Goal: Task Accomplishment & Management: Use online tool/utility

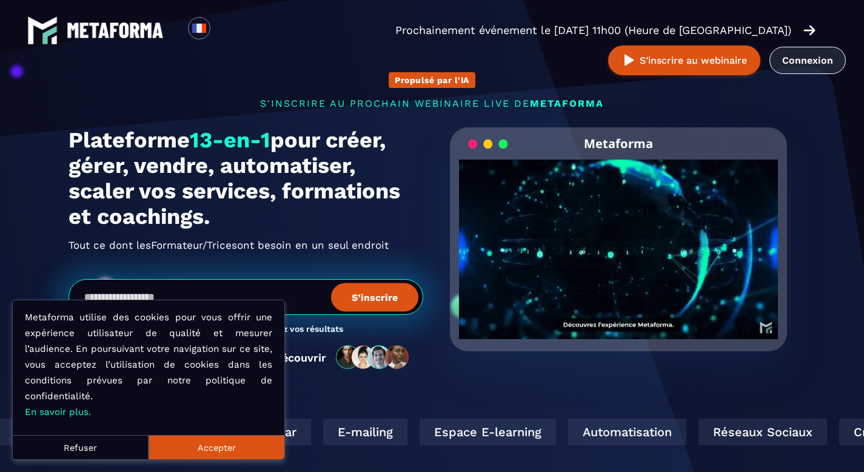
click at [817, 55] on link "Connexion" at bounding box center [807, 60] width 76 height 27
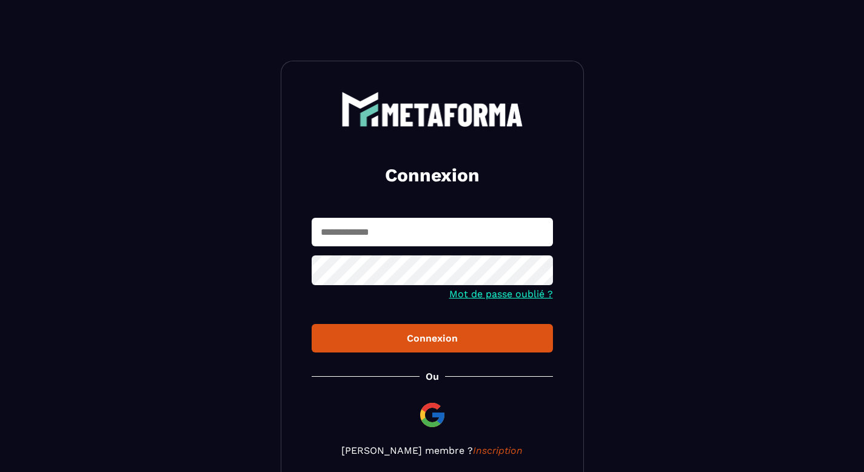
click at [354, 232] on input "text" at bounding box center [432, 232] width 241 height 28
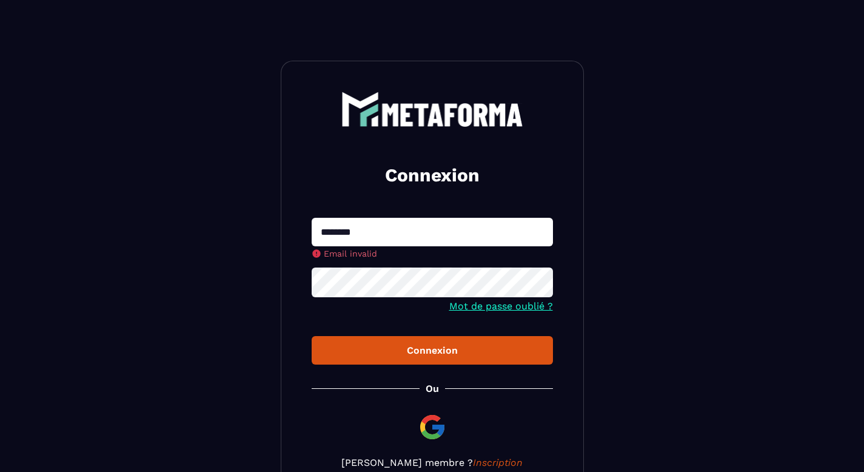
click at [312, 232] on protonpass-control-b487 at bounding box center [312, 231] width 0 height 12
click at [423, 349] on div "Connexion" at bounding box center [432, 350] width 222 height 12
click at [385, 229] on input "********" at bounding box center [432, 232] width 241 height 28
type input "**********"
click at [387, 288] on div at bounding box center [432, 283] width 241 height 33
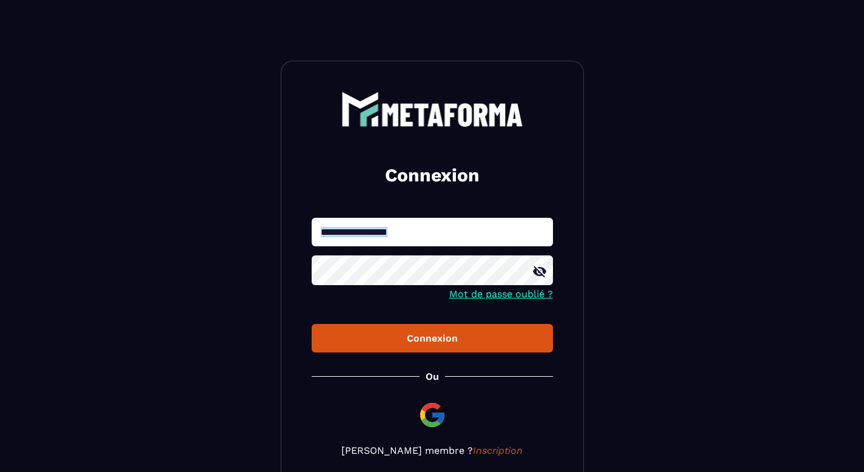
drag, startPoint x: 366, startPoint y: 299, endPoint x: 381, endPoint y: 288, distance: 18.7
click at [382, 288] on div at bounding box center [432, 271] width 241 height 33
click at [544, 273] on icon at bounding box center [539, 271] width 13 height 11
click at [427, 339] on div "Connexion" at bounding box center [432, 338] width 222 height 12
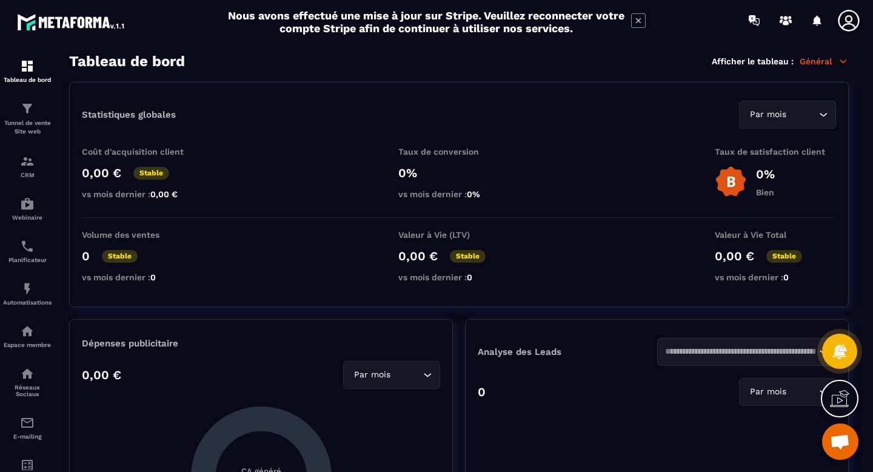
click at [31, 68] on img at bounding box center [27, 66] width 15 height 15
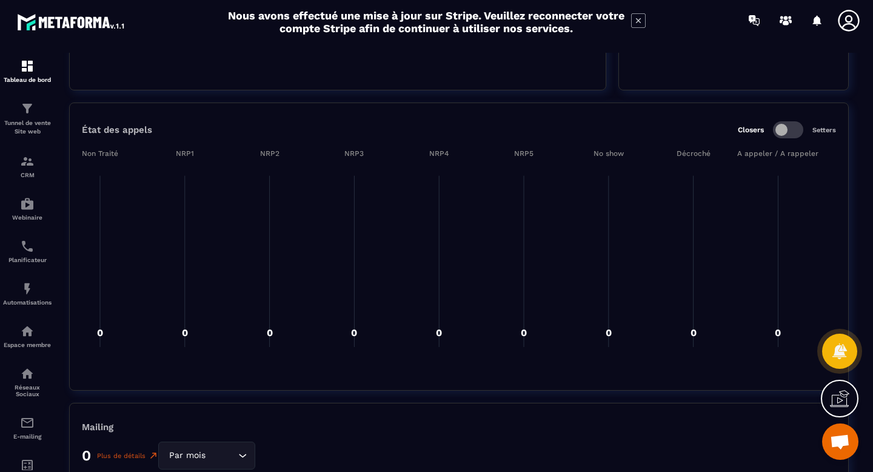
scroll to position [1559, 0]
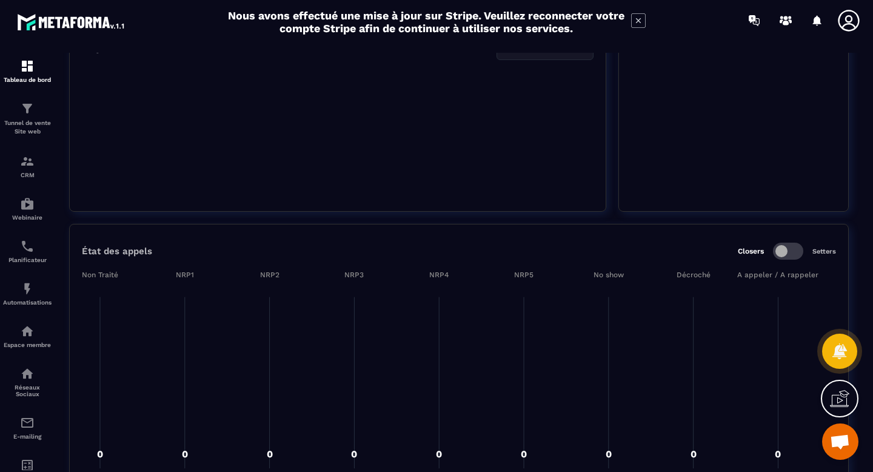
click at [849, 22] on icon at bounding box center [848, 20] width 21 height 21
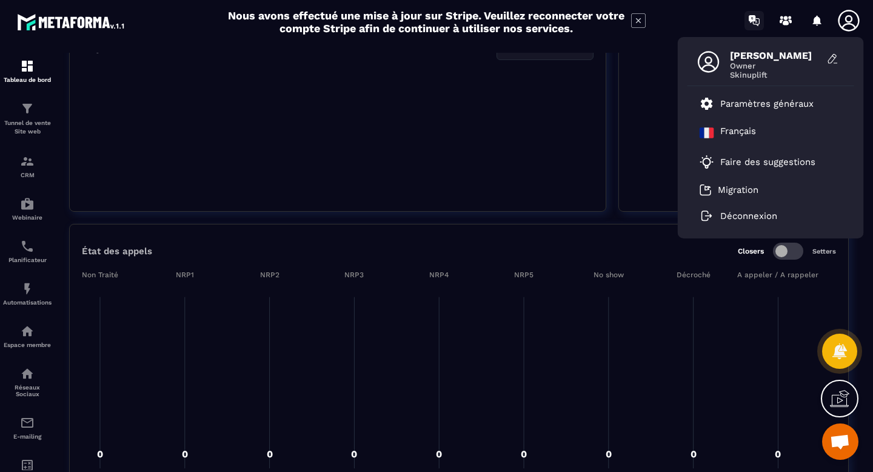
click at [753, 19] on icon at bounding box center [752, 19] width 7 height 8
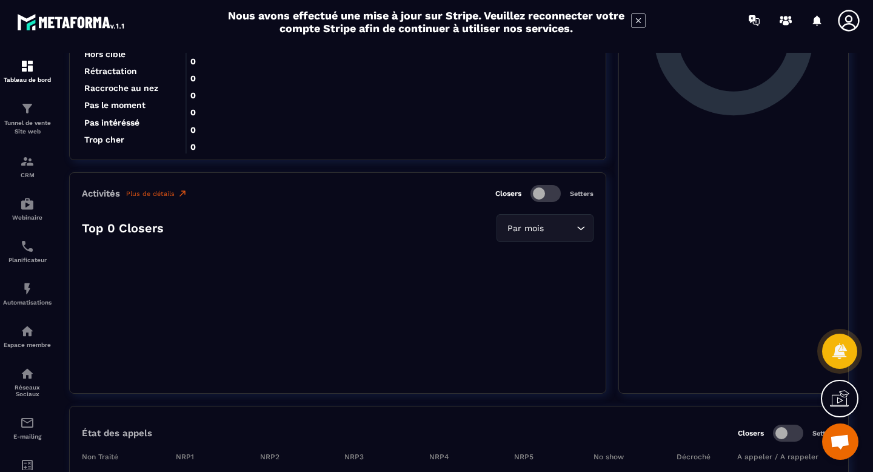
scroll to position [1256, 0]
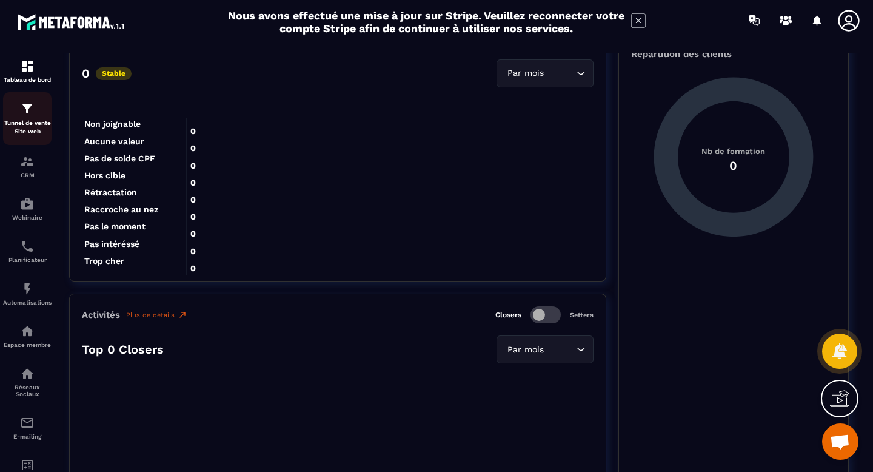
click at [29, 107] on img at bounding box center [27, 108] width 15 height 15
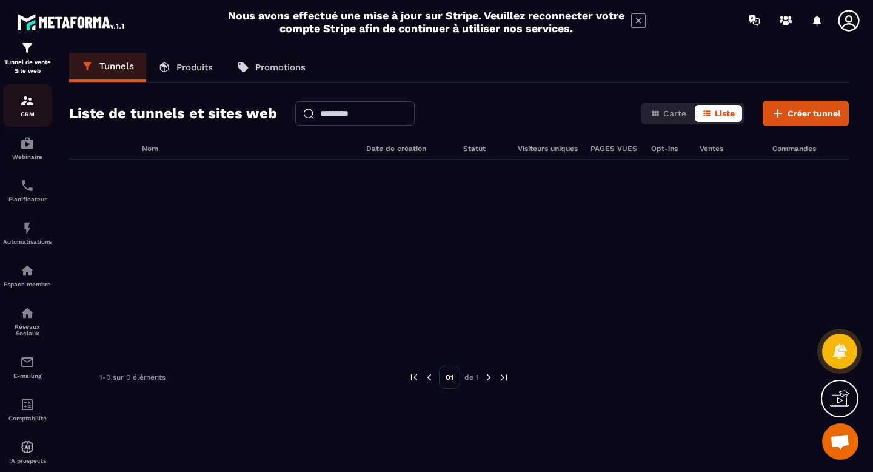
scroll to position [88, 0]
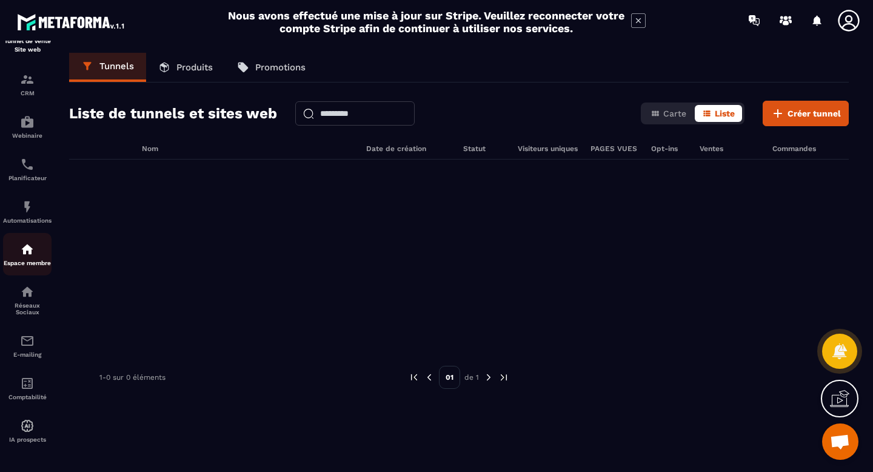
click at [28, 249] on img at bounding box center [27, 249] width 15 height 15
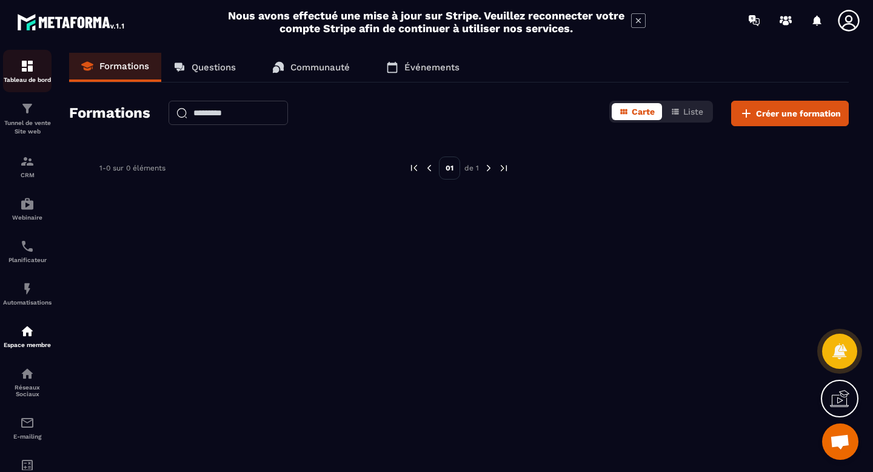
click at [36, 73] on div "Tableau de bord" at bounding box center [27, 71] width 48 height 24
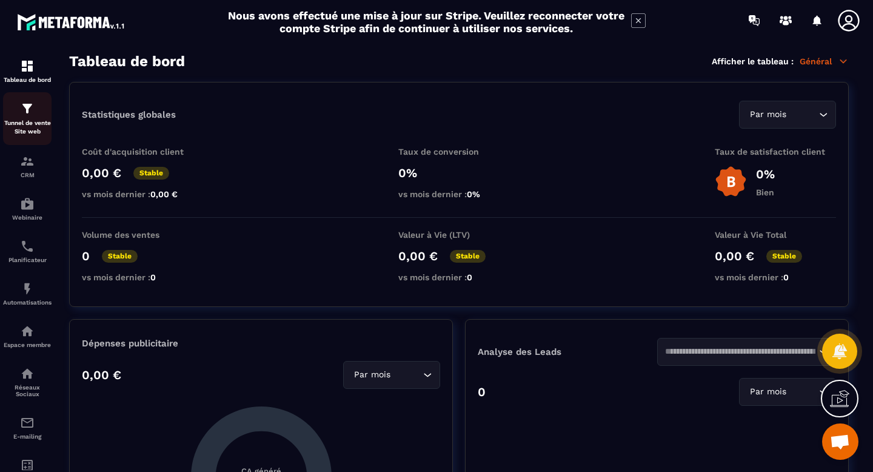
click at [30, 110] on img at bounding box center [27, 108] width 15 height 15
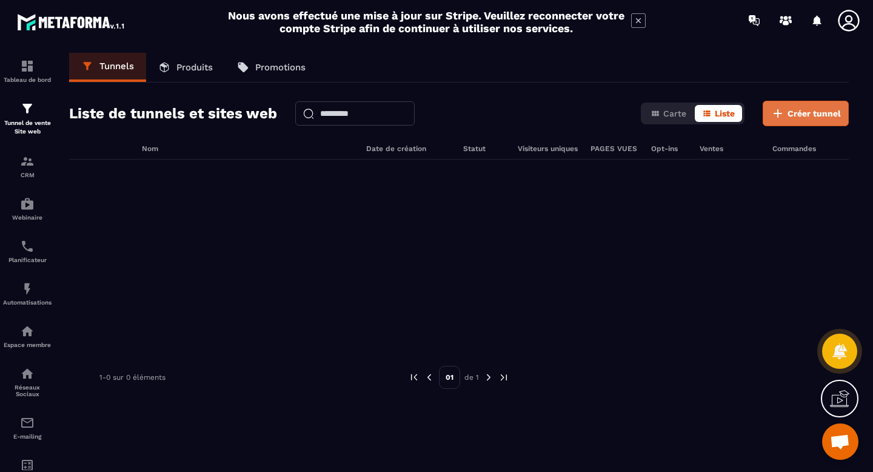
click at [801, 111] on span "Créer tunnel" at bounding box center [813, 113] width 53 height 12
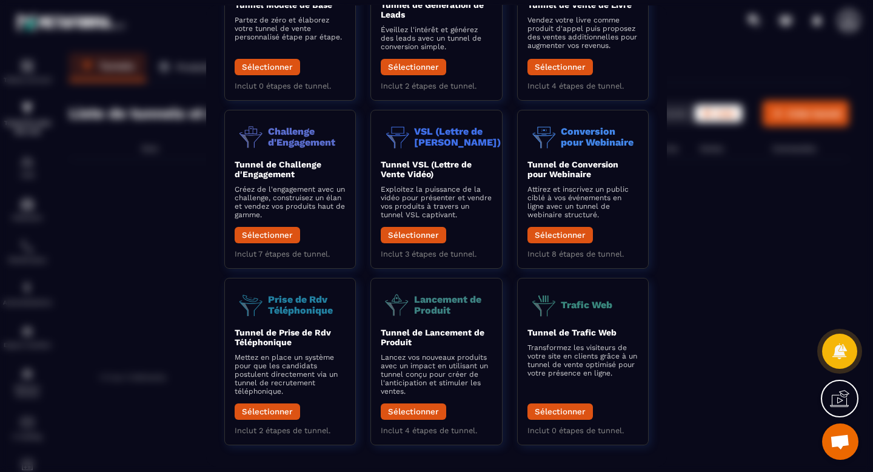
scroll to position [61, 0]
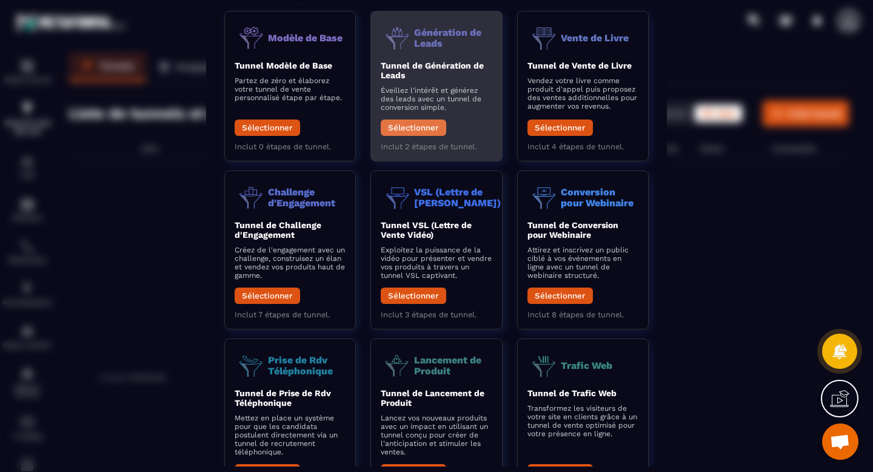
click at [421, 128] on button "Sélectionner" at bounding box center [413, 127] width 65 height 16
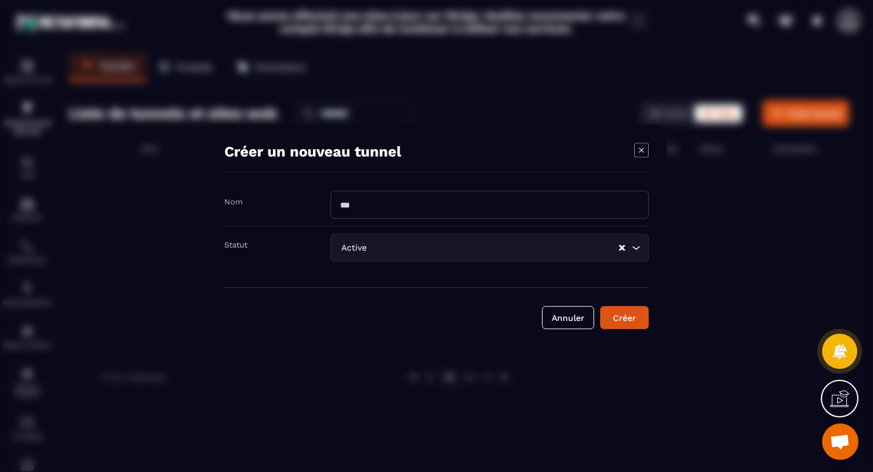
click at [419, 211] on input "Modal window" at bounding box center [489, 205] width 318 height 28
type input "**********"
click at [476, 254] on input "Search for option" at bounding box center [493, 247] width 248 height 13
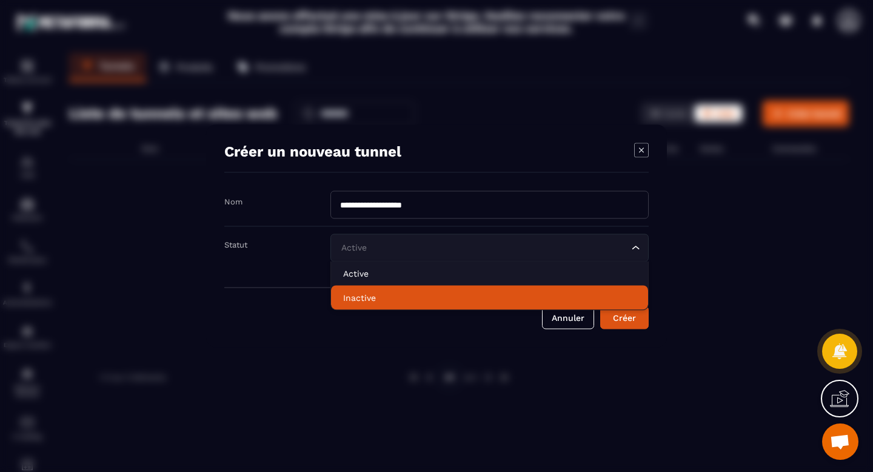
click at [381, 299] on p "Inactive" at bounding box center [489, 298] width 293 height 12
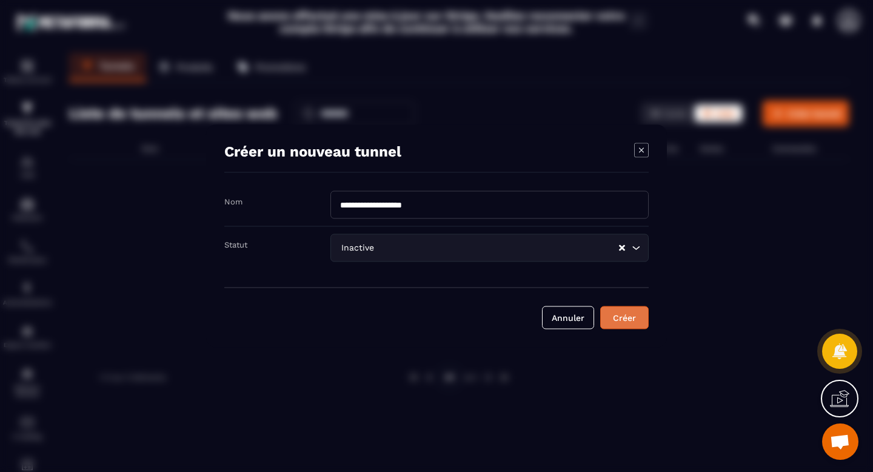
click at [631, 318] on div "Créer" at bounding box center [624, 318] width 33 height 12
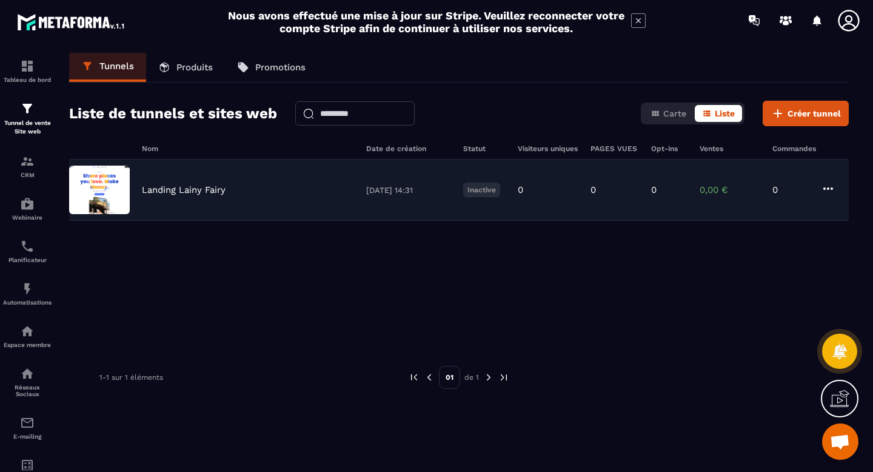
click at [196, 191] on p "Landing Lainy Fairy" at bounding box center [184, 189] width 84 height 11
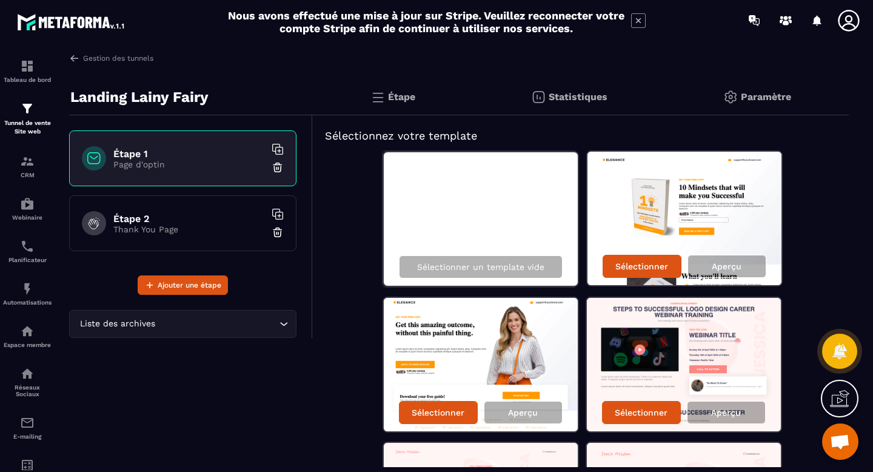
click at [167, 170] on div "Étape 1 Page d'optin" at bounding box center [182, 158] width 227 height 56
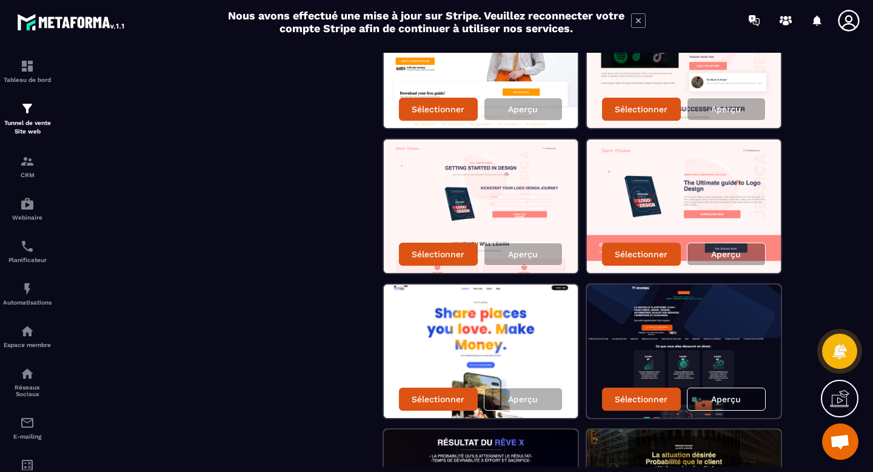
scroll to position [182, 0]
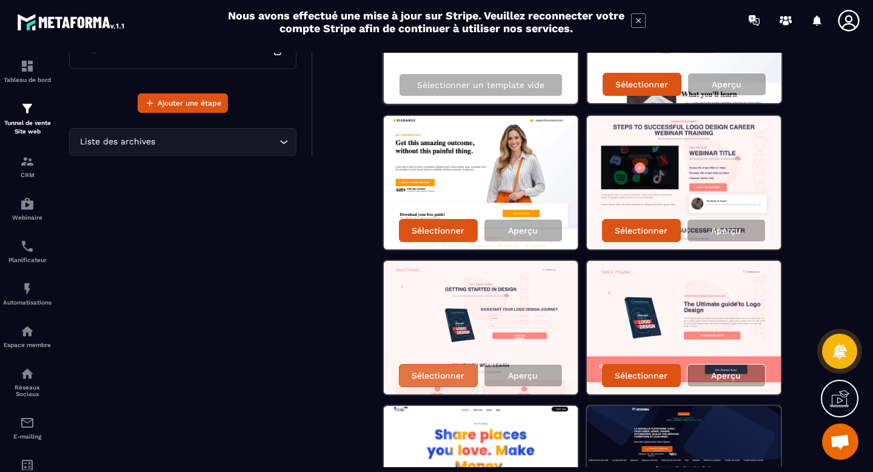
click at [437, 373] on p "Sélectionner" at bounding box center [438, 375] width 53 height 10
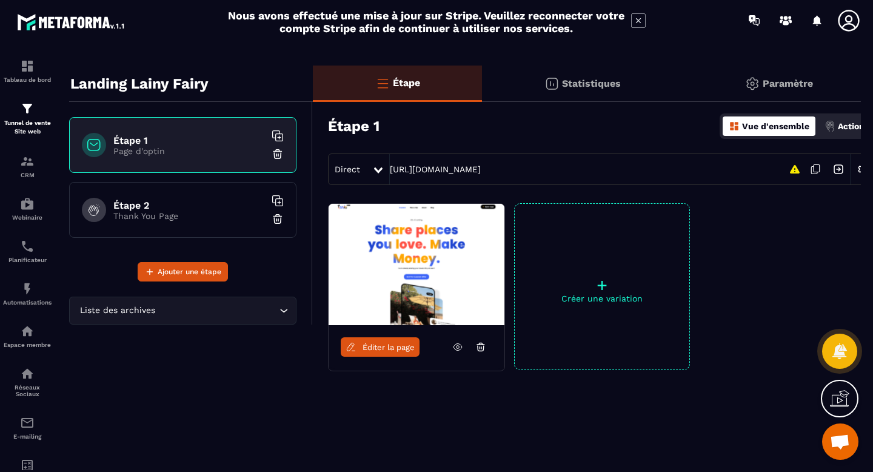
click at [395, 344] on span "Éditer la page" at bounding box center [388, 346] width 52 height 9
